Goal: Complete application form

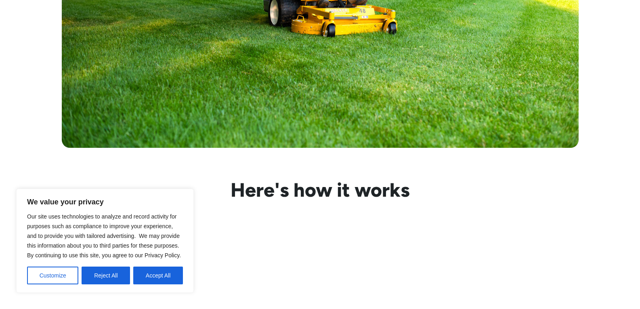
scroll to position [624, 0]
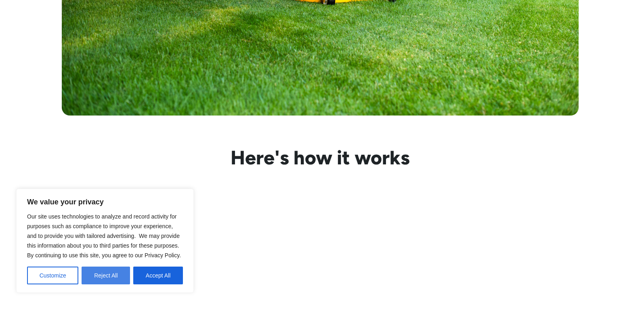
click at [110, 273] on button "Reject All" at bounding box center [106, 276] width 48 height 18
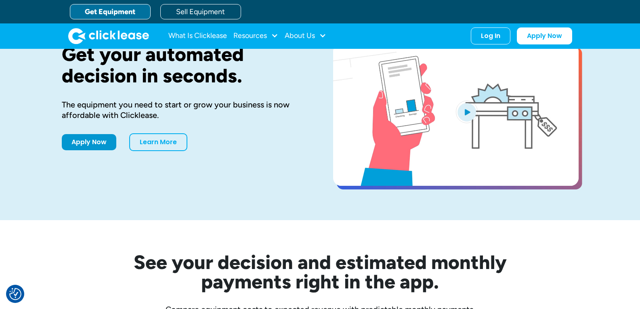
scroll to position [0, 0]
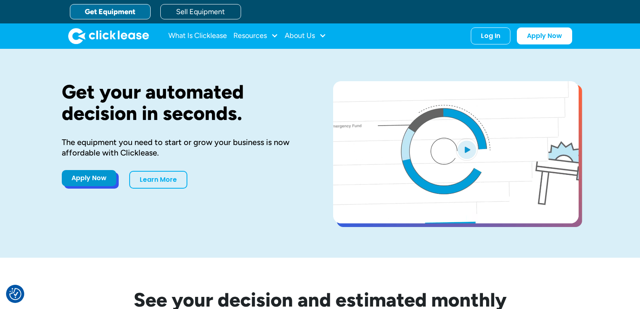
click at [66, 186] on link "Apply Now" at bounding box center [89, 178] width 55 height 16
